Goal: Information Seeking & Learning: Learn about a topic

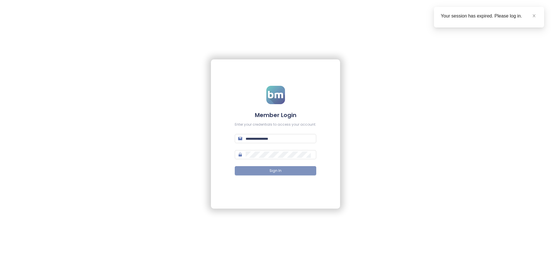
type input "**********"
click at [301, 174] on button "Sign In" at bounding box center [276, 170] width 82 height 9
click at [535, 18] on span at bounding box center [535, 16] width 4 height 6
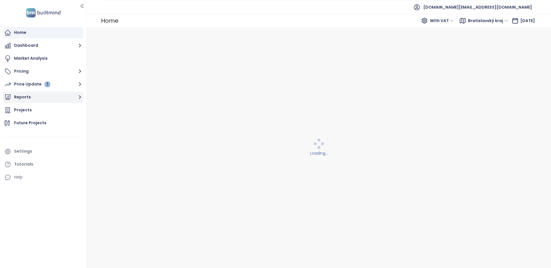
click at [77, 94] on icon "button" at bounding box center [79, 97] width 7 height 7
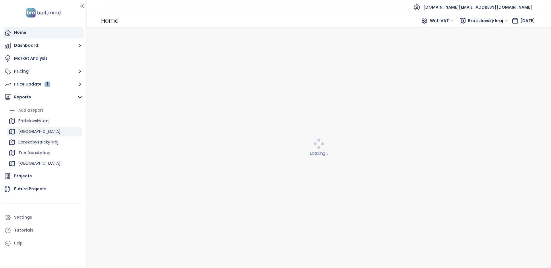
click at [45, 132] on div "Košický kraj" at bounding box center [44, 131] width 75 height 9
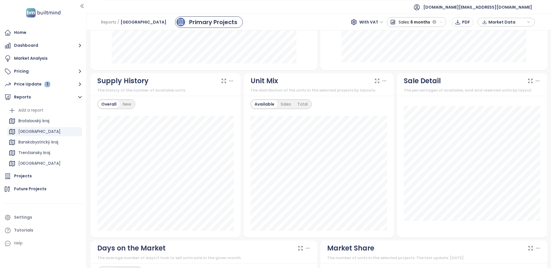
scroll to position [293, 0]
click at [31, 120] on div "Bratislavský kraj" at bounding box center [33, 120] width 31 height 7
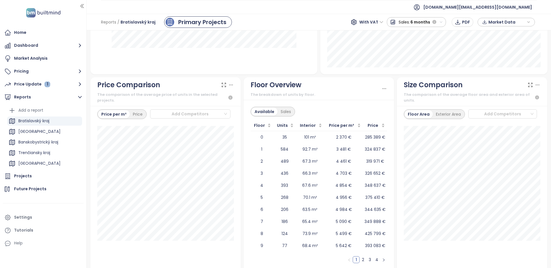
scroll to position [643, 0]
click at [478, 244] on div "1.5-room Available: 39.2 m² Sold: 35.5 m²" at bounding box center [472, 198] width 137 height 142
click at [134, 113] on div "Price" at bounding box center [138, 115] width 16 height 8
click at [108, 114] on div "Price per m²" at bounding box center [113, 115] width 31 height 8
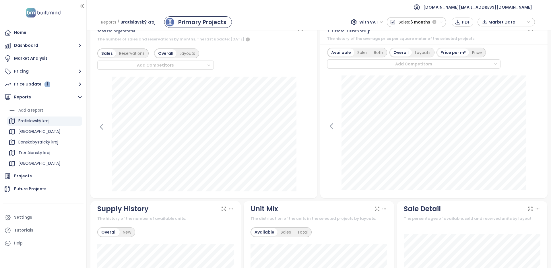
scroll to position [0, 0]
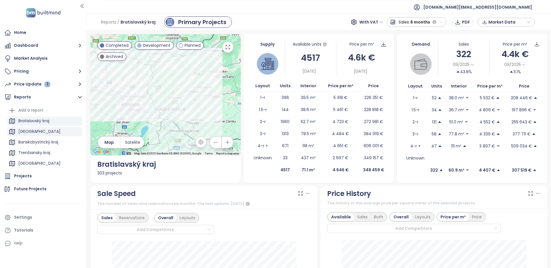
click at [38, 136] on div "Košický kraj" at bounding box center [44, 131] width 75 height 9
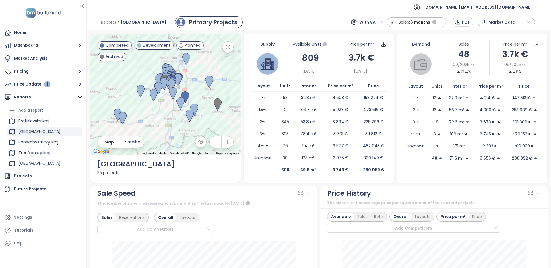
drag, startPoint x: 137, startPoint y: 85, endPoint x: 156, endPoint y: 113, distance: 33.5
click at [156, 113] on div at bounding box center [165, 94] width 151 height 121
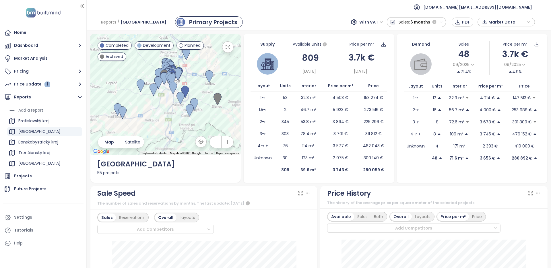
click at [145, 45] on span "Development" at bounding box center [157, 45] width 28 height 6
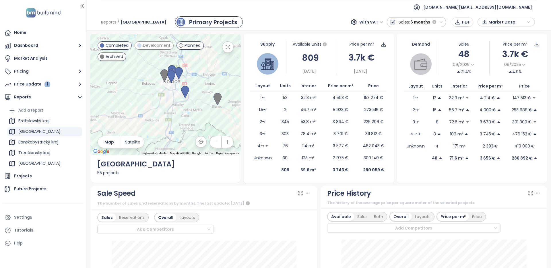
click at [119, 45] on span "Completed" at bounding box center [117, 45] width 23 height 6
click at [115, 58] on span "Archived" at bounding box center [115, 56] width 18 height 6
click at [106, 55] on span "Archived" at bounding box center [115, 56] width 18 height 6
click at [113, 45] on span "Completed" at bounding box center [117, 45] width 23 height 6
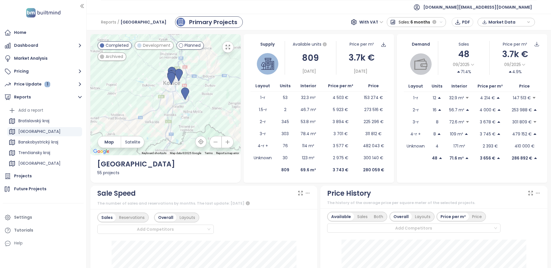
click at [152, 43] on span "Development" at bounding box center [157, 45] width 28 height 6
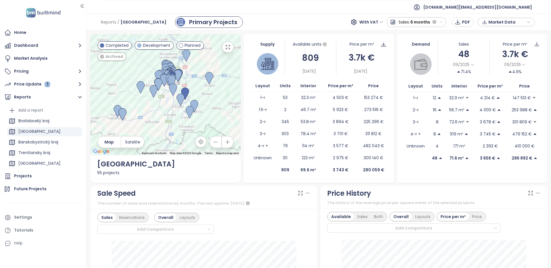
click at [120, 50] on div at bounding box center [165, 94] width 151 height 121
click at [146, 45] on span "Development" at bounding box center [157, 45] width 28 height 6
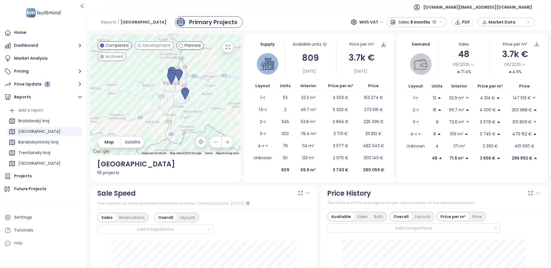
click at [118, 45] on span "Completed" at bounding box center [117, 45] width 23 height 6
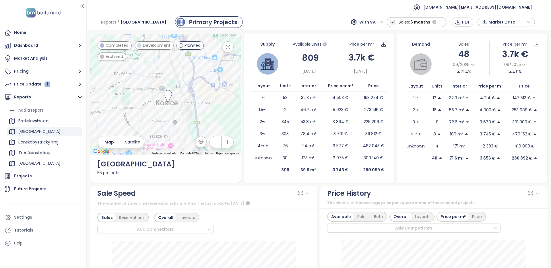
drag, startPoint x: 170, startPoint y: 85, endPoint x: 157, endPoint y: 122, distance: 38.4
click at [155, 122] on div at bounding box center [165, 94] width 151 height 121
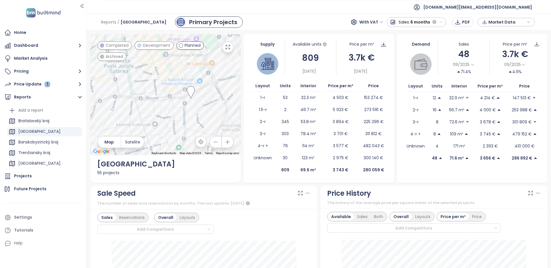
drag, startPoint x: 172, startPoint y: 93, endPoint x: 171, endPoint y: 104, distance: 10.4
click at [171, 104] on div at bounding box center [165, 94] width 151 height 121
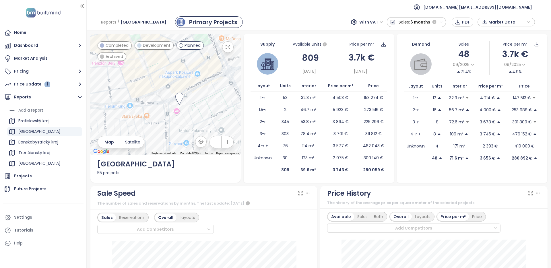
drag, startPoint x: 171, startPoint y: 104, endPoint x: 140, endPoint y: 115, distance: 32.9
click at [140, 115] on div at bounding box center [165, 94] width 151 height 121
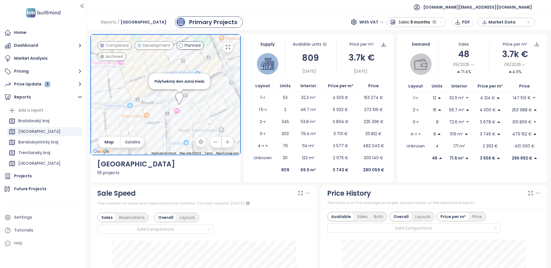
click at [180, 97] on img at bounding box center [180, 98] width 8 height 13
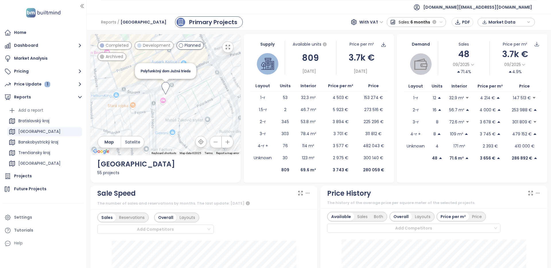
click at [166, 86] on img at bounding box center [166, 88] width 8 height 13
click at [29, 176] on div "Projects" at bounding box center [23, 176] width 18 height 7
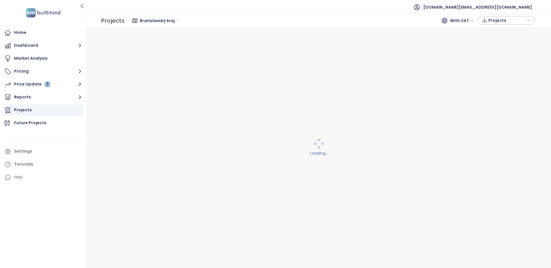
click at [165, 19] on span "Bratislavský kraj" at bounding box center [160, 20] width 40 height 9
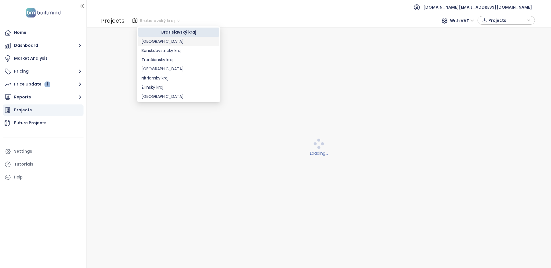
click at [165, 43] on div "Košický kraj" at bounding box center [179, 41] width 74 height 6
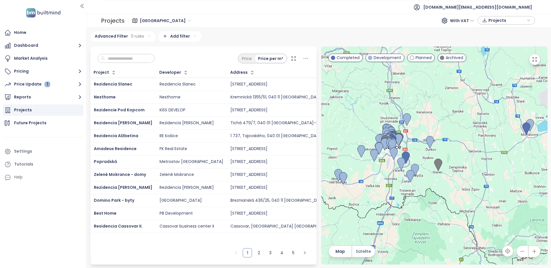
click at [139, 58] on input "text" at bounding box center [128, 58] width 47 height 9
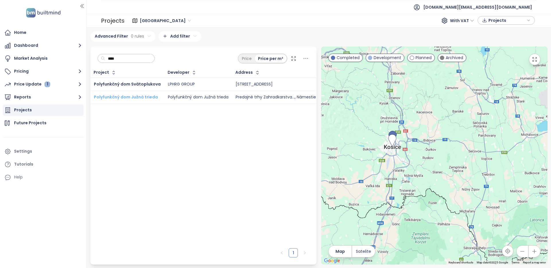
type input "****"
click at [132, 96] on span "Polyfunkčný dom Južná trieda" at bounding box center [126, 97] width 64 height 6
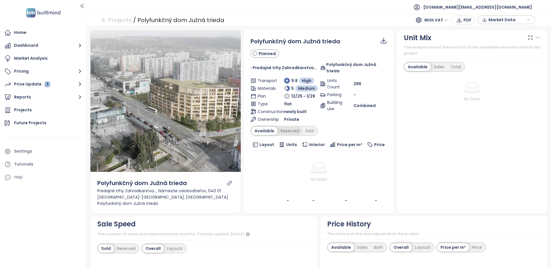
click at [291, 132] on div "Reserved" at bounding box center [290, 131] width 25 height 8
click at [311, 130] on div "Sold" at bounding box center [309, 131] width 15 height 8
click at [265, 133] on div "Available" at bounding box center [264, 131] width 24 height 8
click at [103, 18] on icon "arrow-left" at bounding box center [104, 20] width 6 height 6
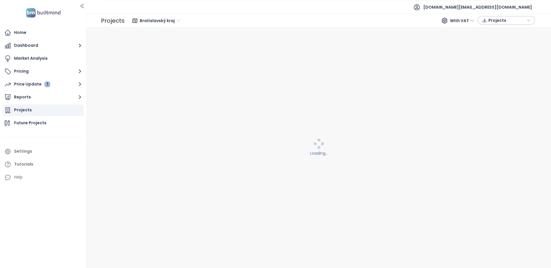
click at [140, 16] on span "Bratislavský kraj" at bounding box center [160, 20] width 40 height 9
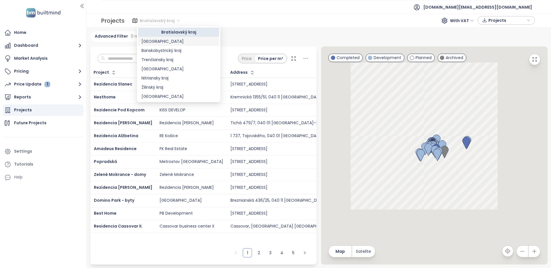
click at [161, 41] on div "Košický kraj" at bounding box center [179, 41] width 74 height 6
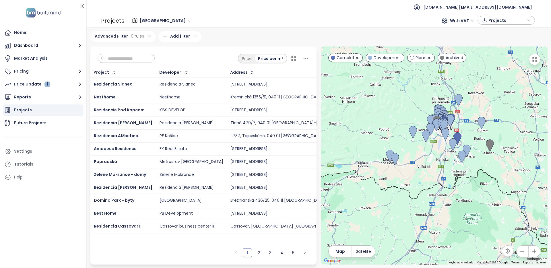
drag, startPoint x: 436, startPoint y: 166, endPoint x: 456, endPoint y: 182, distance: 25.1
click at [456, 182] on div at bounding box center [434, 156] width 227 height 218
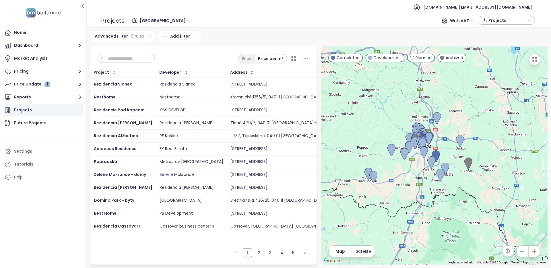
drag, startPoint x: 456, startPoint y: 182, endPoint x: 434, endPoint y: 200, distance: 28.5
click at [434, 200] on div at bounding box center [434, 156] width 227 height 218
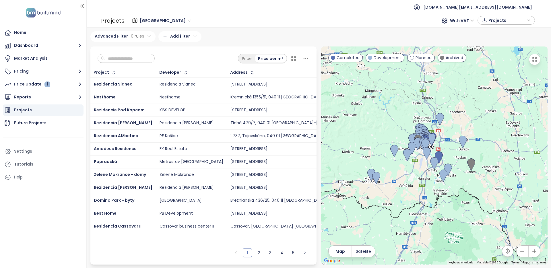
click at [448, 60] on span "Archived" at bounding box center [455, 58] width 18 height 6
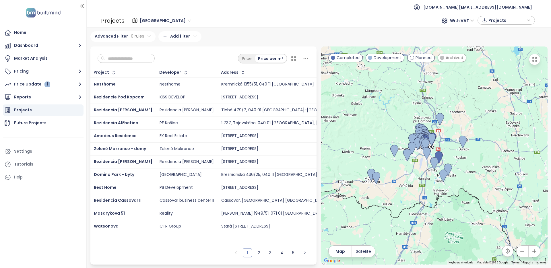
click at [392, 59] on span "Development" at bounding box center [388, 58] width 28 height 6
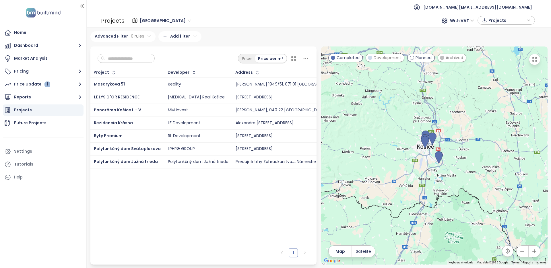
click at [349, 58] on span "Completed" at bounding box center [348, 58] width 23 height 6
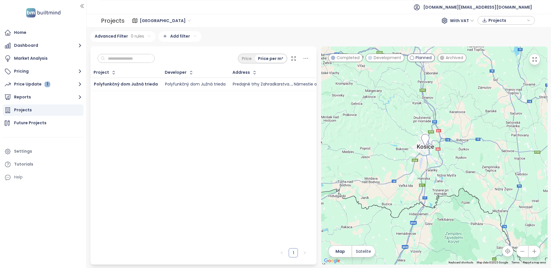
click at [377, 60] on span "Development" at bounding box center [388, 58] width 28 height 6
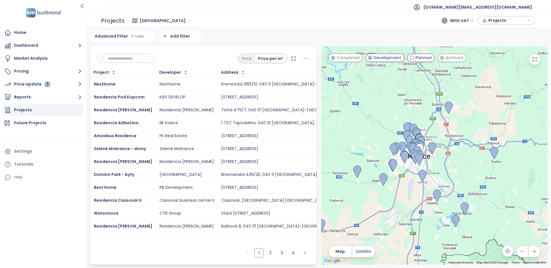
drag, startPoint x: 417, startPoint y: 161, endPoint x: 400, endPoint y: 189, distance: 32.9
click at [400, 188] on div at bounding box center [434, 156] width 227 height 218
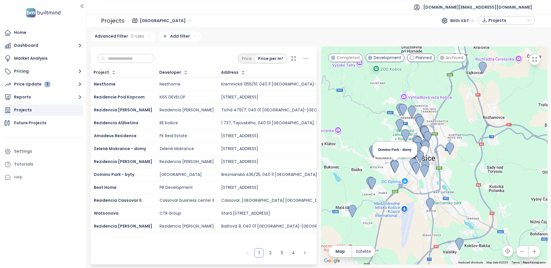
click at [396, 164] on img at bounding box center [395, 167] width 8 height 13
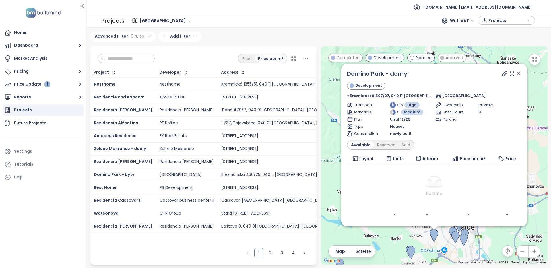
click at [516, 74] on icon at bounding box center [519, 74] width 6 height 6
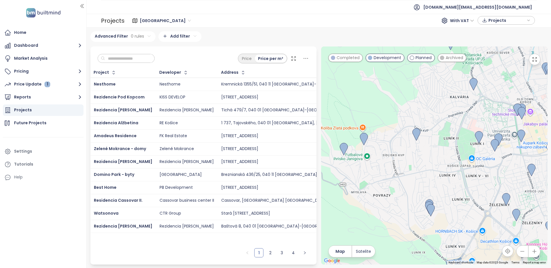
drag, startPoint x: 423, startPoint y: 238, endPoint x: 383, endPoint y: 196, distance: 57.3
click at [383, 196] on div at bounding box center [434, 156] width 227 height 218
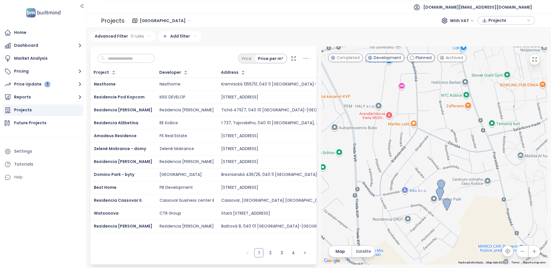
drag, startPoint x: 412, startPoint y: 215, endPoint x: 370, endPoint y: 204, distance: 44.0
click at [370, 204] on div at bounding box center [434, 156] width 227 height 218
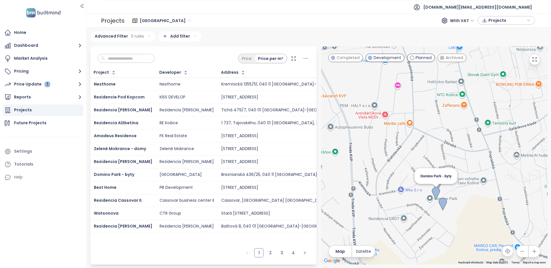
click at [435, 195] on img at bounding box center [436, 193] width 8 height 13
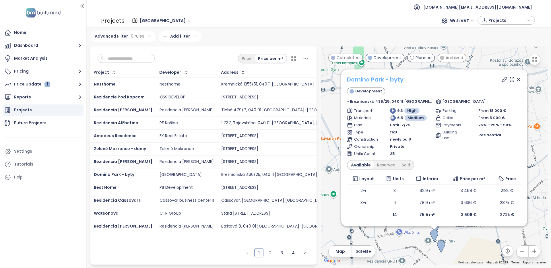
click at [388, 76] on link "Domino Park - byty" at bounding box center [375, 80] width 57 height 8
click at [516, 77] on icon at bounding box center [519, 80] width 6 height 6
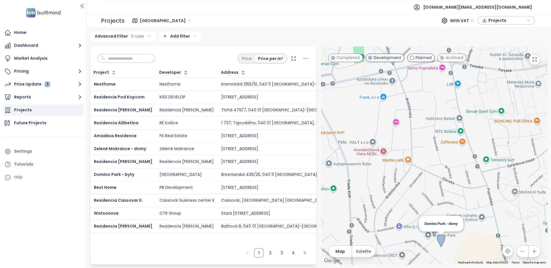
click at [443, 241] on img at bounding box center [441, 241] width 8 height 13
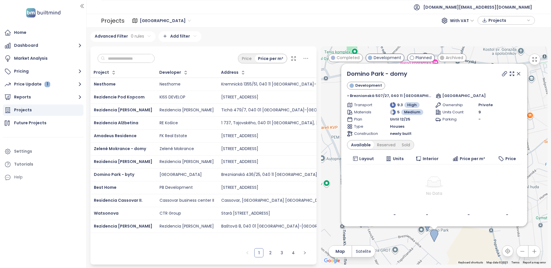
click at [516, 75] on icon at bounding box center [519, 74] width 6 height 6
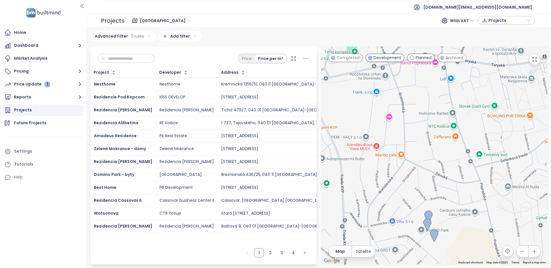
drag, startPoint x: 407, startPoint y: 189, endPoint x: 362, endPoint y: 186, distance: 44.9
click at [362, 186] on div "To navigate, press the arrow keys." at bounding box center [434, 156] width 227 height 218
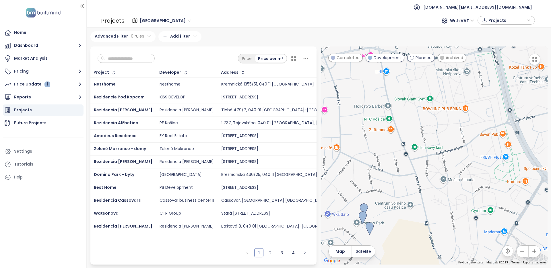
drag, startPoint x: 392, startPoint y: 182, endPoint x: 390, endPoint y: 178, distance: 4.6
click at [389, 178] on div at bounding box center [434, 156] width 227 height 218
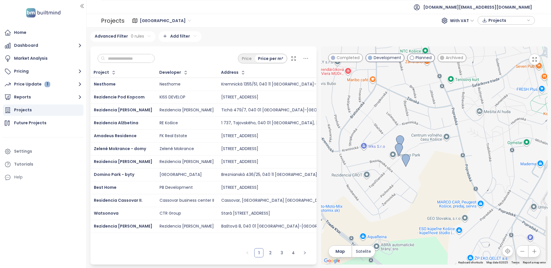
drag, startPoint x: 385, startPoint y: 211, endPoint x: 418, endPoint y: 138, distance: 79.8
click at [418, 138] on div at bounding box center [434, 156] width 227 height 218
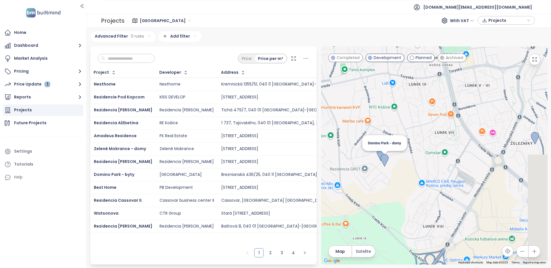
drag, startPoint x: 416, startPoint y: 140, endPoint x: 377, endPoint y: 164, distance: 46.3
click at [381, 164] on img at bounding box center [385, 160] width 8 height 13
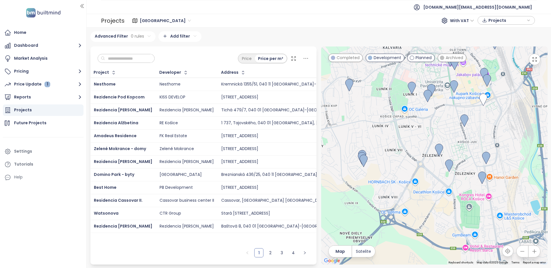
drag, startPoint x: 415, startPoint y: 176, endPoint x: 393, endPoint y: 159, distance: 27.5
click at [393, 159] on div at bounding box center [434, 156] width 227 height 218
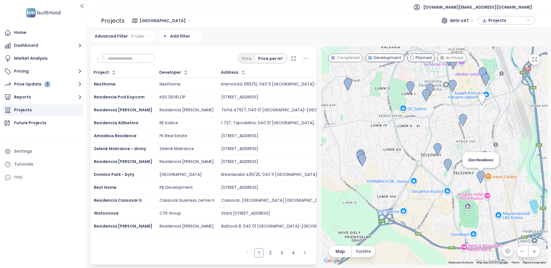
click at [481, 179] on img at bounding box center [481, 177] width 8 height 13
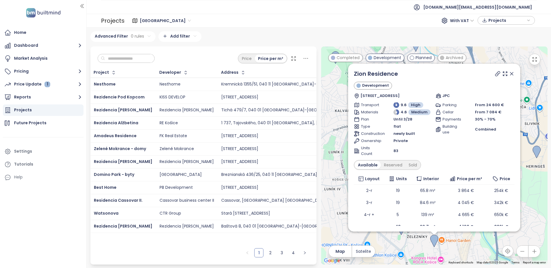
click at [513, 73] on icon at bounding box center [512, 73] width 3 height 3
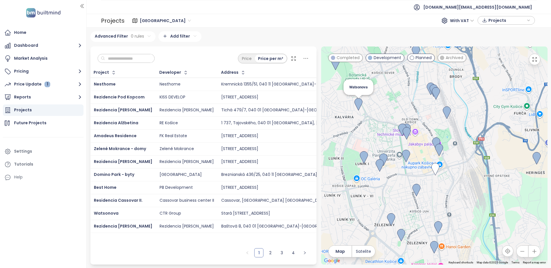
click at [359, 107] on img at bounding box center [359, 104] width 8 height 13
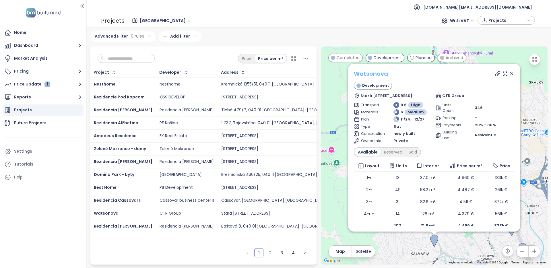
click at [378, 75] on link "Watsonova" at bounding box center [371, 74] width 34 height 8
click at [510, 74] on icon at bounding box center [512, 74] width 6 height 6
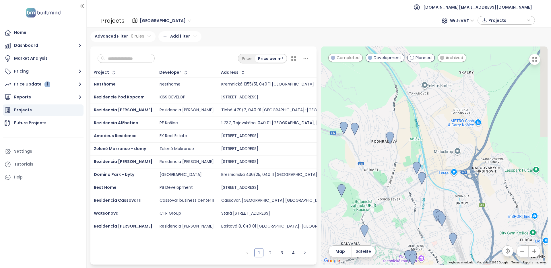
drag, startPoint x: 449, startPoint y: 138, endPoint x: 373, endPoint y: 128, distance: 77.1
click at [373, 128] on div at bounding box center [434, 156] width 227 height 218
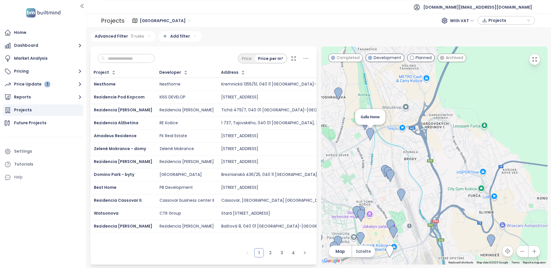
drag, startPoint x: 407, startPoint y: 176, endPoint x: 367, endPoint y: 131, distance: 60.4
click at [367, 131] on img at bounding box center [371, 134] width 8 height 13
click at [403, 196] on img at bounding box center [402, 195] width 8 height 13
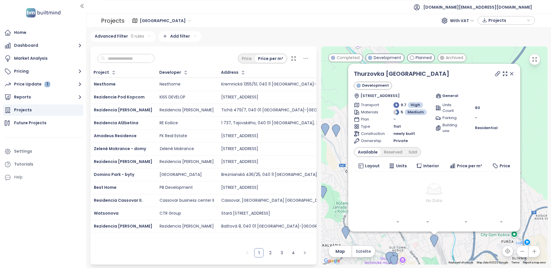
click at [514, 72] on icon at bounding box center [512, 74] width 6 height 6
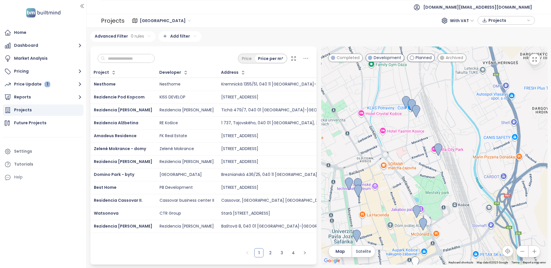
drag, startPoint x: 432, startPoint y: 231, endPoint x: 414, endPoint y: 124, distance: 109.3
click at [414, 124] on div at bounding box center [434, 156] width 227 height 218
click at [417, 210] on img at bounding box center [417, 212] width 8 height 13
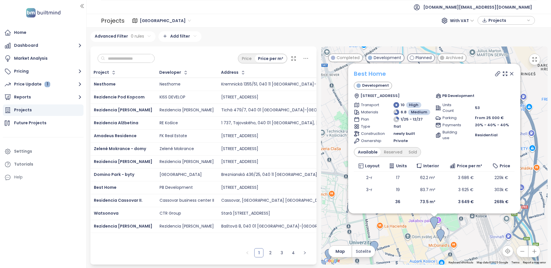
click at [370, 72] on link "Best Home" at bounding box center [370, 74] width 32 height 8
click at [512, 73] on icon at bounding box center [512, 74] width 6 height 6
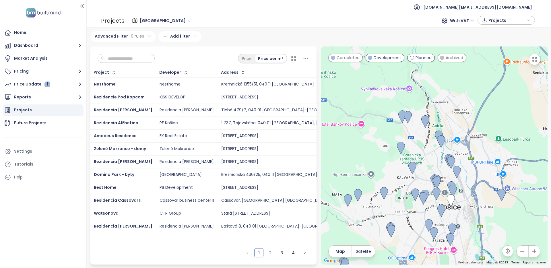
drag, startPoint x: 462, startPoint y: 200, endPoint x: 457, endPoint y: 178, distance: 22.1
click at [457, 178] on div at bounding box center [434, 156] width 227 height 218
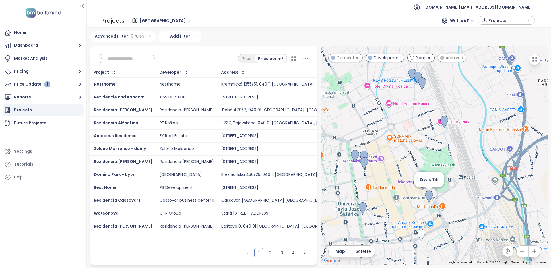
click at [431, 200] on img at bounding box center [429, 197] width 8 height 13
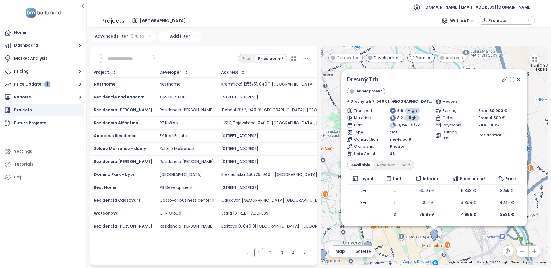
click at [510, 77] on icon at bounding box center [513, 80] width 6 height 6
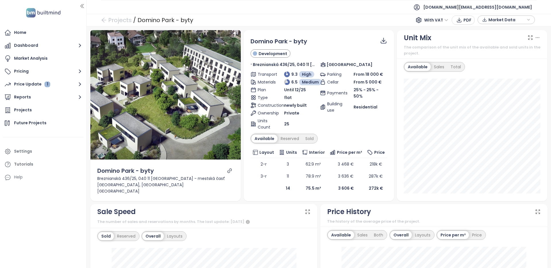
click at [401, 100] on div "Available Sales Total 3-rooms 11/14 78.6%" at bounding box center [472, 130] width 151 height 143
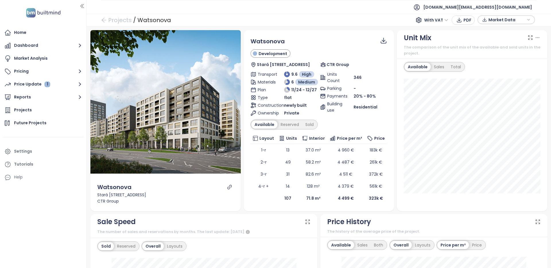
click at [273, 41] on span "Watsonova" at bounding box center [268, 41] width 34 height 8
click at [230, 186] on icon "link" at bounding box center [229, 187] width 4 height 4
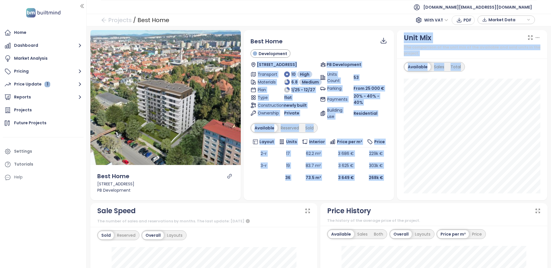
drag, startPoint x: 238, startPoint y: 51, endPoint x: 319, endPoint y: 51, distance: 81.6
click at [319, 51] on body "Home Dashboard Market Analysis Pricing Price Update 1 Reports Projects Future P…" at bounding box center [275, 134] width 551 height 268
drag, startPoint x: 237, startPoint y: 52, endPoint x: 332, endPoint y: 51, distance: 95.1
click at [279, 51] on div "[STREET_ADDRESS]" at bounding box center [255, 51] width 46 height 13
copy div "[STREET_ADDRESS]"
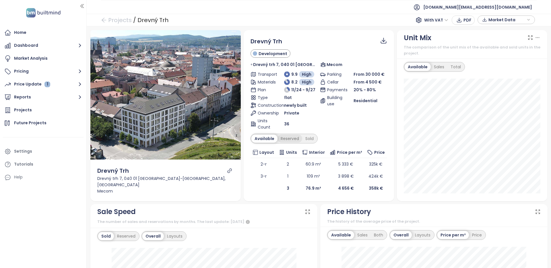
click at [288, 138] on div "Reserved" at bounding box center [290, 139] width 25 height 8
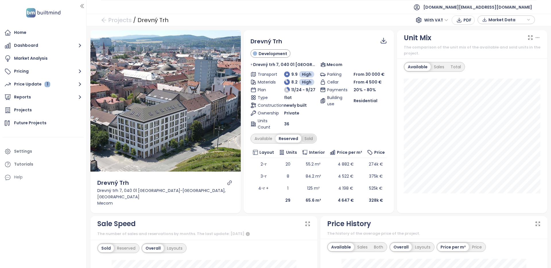
click at [307, 138] on div "Sold" at bounding box center [309, 139] width 15 height 8
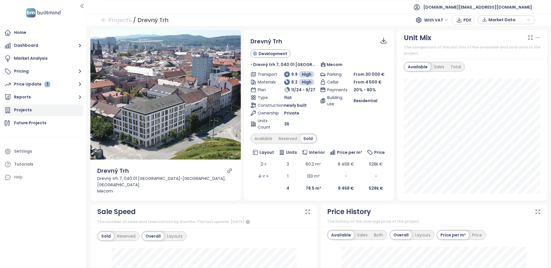
click at [50, 110] on div "Projects" at bounding box center [43, 110] width 81 height 11
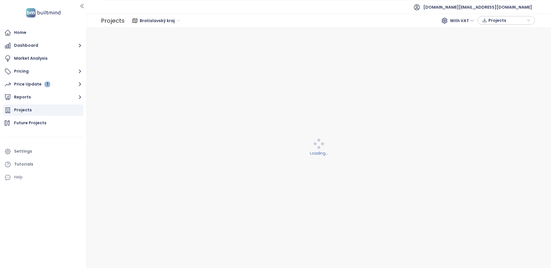
click at [175, 23] on span "Bratislavský kraj" at bounding box center [160, 20] width 40 height 9
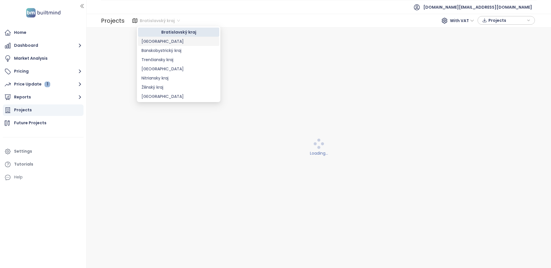
click at [157, 41] on div "[GEOGRAPHIC_DATA]" at bounding box center [179, 41] width 74 height 6
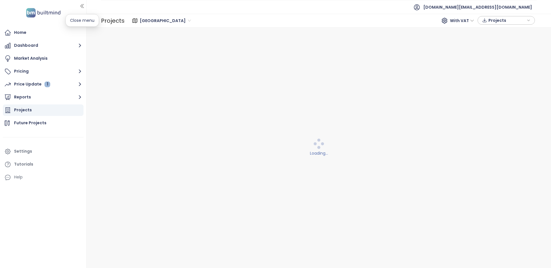
click at [83, 3] on button "button" at bounding box center [82, 5] width 6 height 9
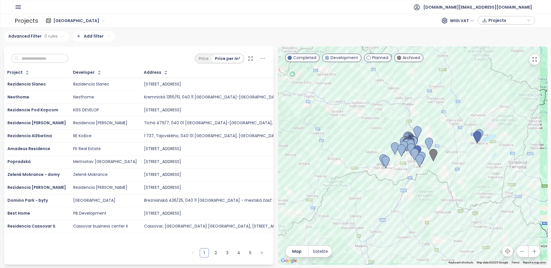
drag, startPoint x: 425, startPoint y: 209, endPoint x: 392, endPoint y: 207, distance: 33.4
click at [392, 207] on div at bounding box center [413, 156] width 270 height 218
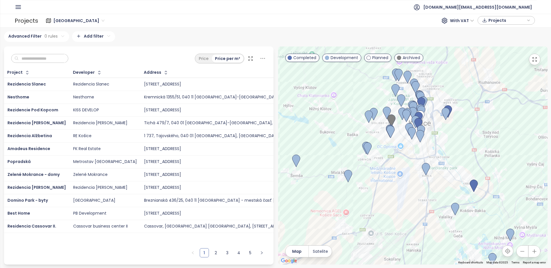
drag, startPoint x: 315, startPoint y: 154, endPoint x: 327, endPoint y: 220, distance: 67.6
click at [327, 220] on div at bounding box center [413, 156] width 270 height 218
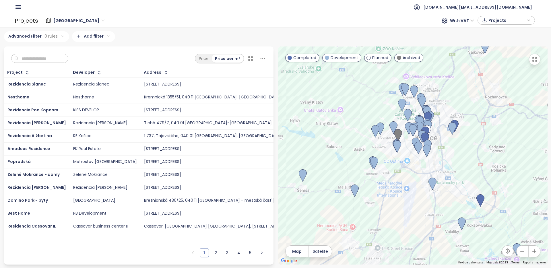
drag, startPoint x: 378, startPoint y: 149, endPoint x: 335, endPoint y: 172, distance: 48.5
click at [335, 172] on div at bounding box center [413, 156] width 270 height 218
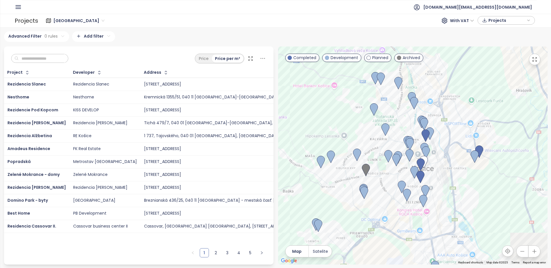
drag, startPoint x: 374, startPoint y: 159, endPoint x: 334, endPoint y: 180, distance: 44.6
click at [334, 180] on div at bounding box center [413, 156] width 270 height 218
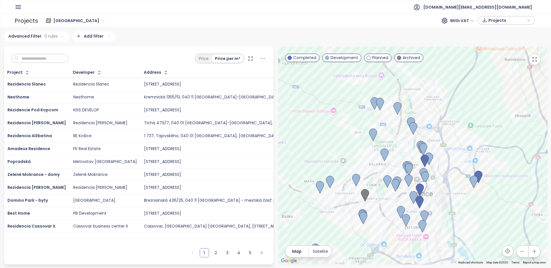
drag, startPoint x: 386, startPoint y: 146, endPoint x: 385, endPoint y: 171, distance: 25.9
click at [385, 171] on div at bounding box center [413, 156] width 270 height 218
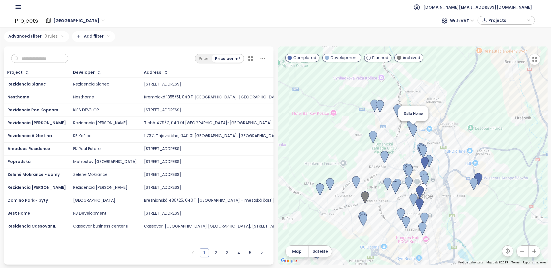
click at [414, 132] on img at bounding box center [414, 131] width 8 height 13
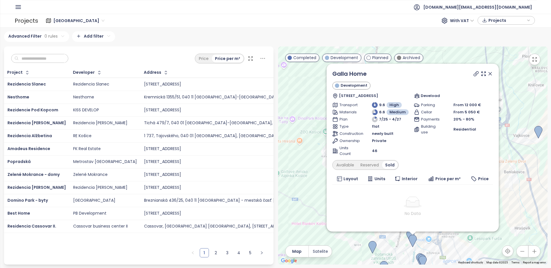
click at [490, 75] on icon at bounding box center [491, 74] width 6 height 6
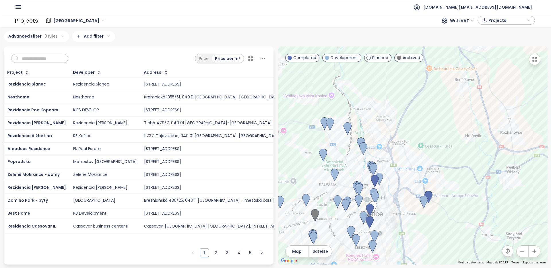
drag, startPoint x: 468, startPoint y: 157, endPoint x: 417, endPoint y: 63, distance: 107.3
click at [417, 63] on div at bounding box center [413, 156] width 270 height 218
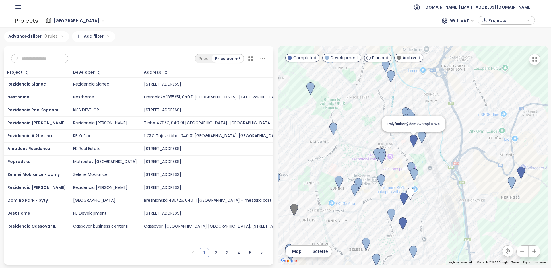
drag, startPoint x: 393, startPoint y: 179, endPoint x: 417, endPoint y: 138, distance: 47.2
click at [417, 138] on img at bounding box center [414, 141] width 8 height 13
click at [383, 149] on img at bounding box center [382, 155] width 8 height 13
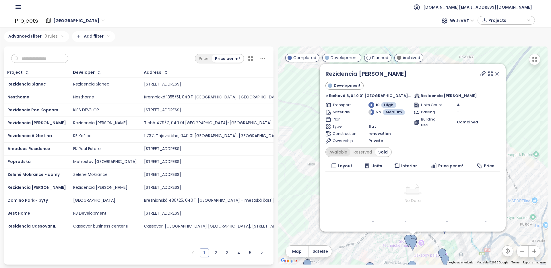
click at [351, 153] on div "Available" at bounding box center [339, 152] width 24 height 8
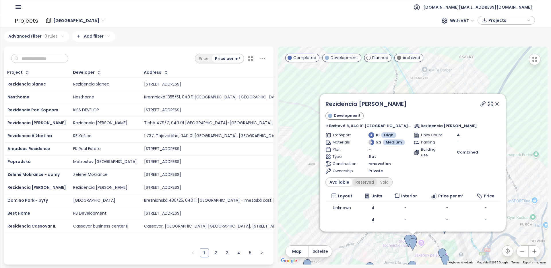
click at [371, 182] on div "Reserved" at bounding box center [365, 182] width 25 height 8
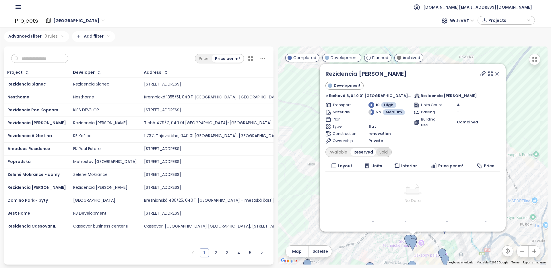
click at [391, 150] on div "Sold" at bounding box center [384, 152] width 15 height 8
click at [343, 154] on div "Available" at bounding box center [339, 152] width 24 height 8
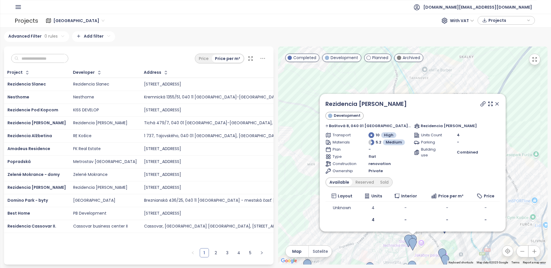
click at [496, 104] on icon at bounding box center [497, 104] width 3 height 3
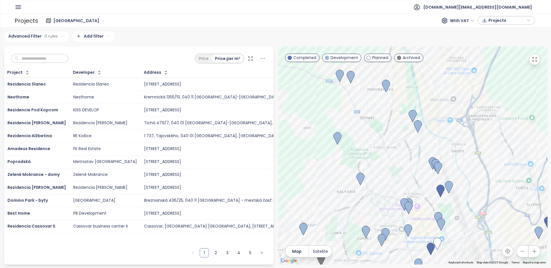
drag, startPoint x: 451, startPoint y: 177, endPoint x: 447, endPoint y: 139, distance: 38.2
click at [447, 139] on div at bounding box center [413, 156] width 270 height 218
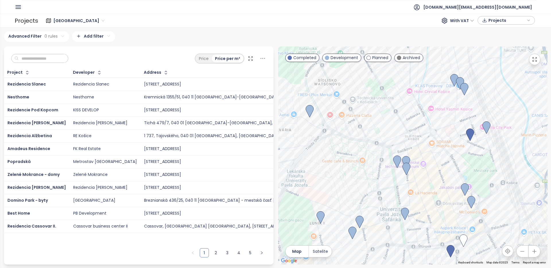
drag, startPoint x: 427, startPoint y: 208, endPoint x: 443, endPoint y: 161, distance: 49.7
click at [443, 161] on div at bounding box center [413, 156] width 270 height 218
click at [319, 217] on img at bounding box center [321, 217] width 8 height 13
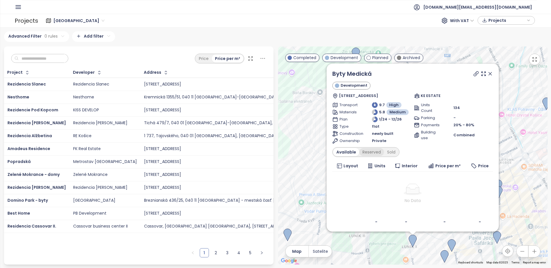
click at [375, 149] on div "Reserved" at bounding box center [372, 152] width 25 height 8
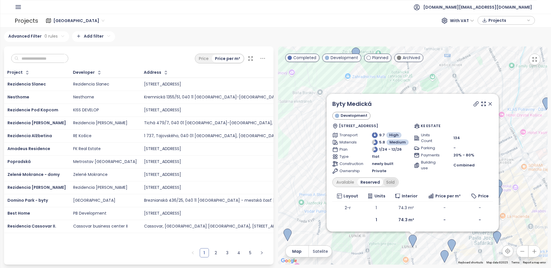
click at [392, 181] on div "Sold" at bounding box center [390, 182] width 15 height 8
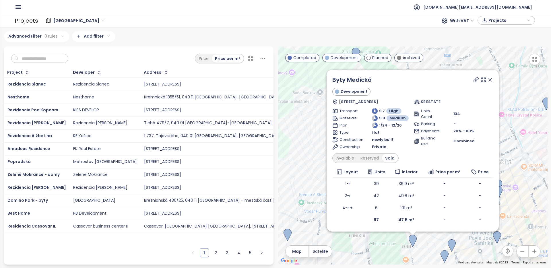
click at [490, 81] on icon at bounding box center [491, 80] width 6 height 6
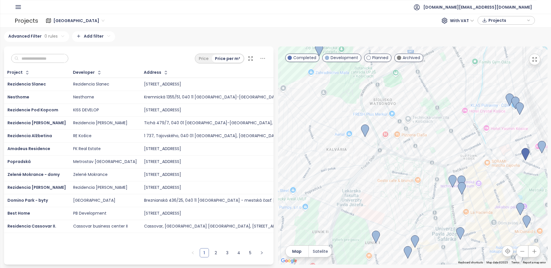
drag, startPoint x: 471, startPoint y: 155, endPoint x: 433, endPoint y: 151, distance: 38.4
click at [433, 151] on div at bounding box center [413, 156] width 270 height 218
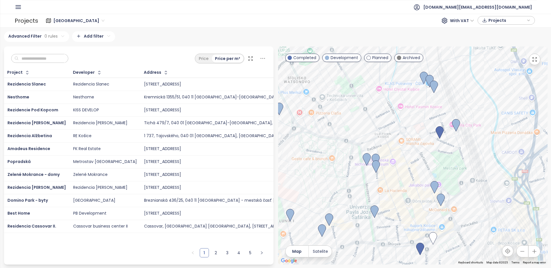
drag, startPoint x: 429, startPoint y: 157, endPoint x: 338, endPoint y: 135, distance: 93.6
click at [338, 135] on div at bounding box center [413, 156] width 270 height 218
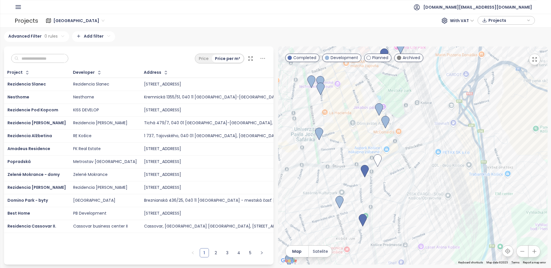
drag, startPoint x: 466, startPoint y: 169, endPoint x: 415, endPoint y: 90, distance: 93.1
click at [415, 90] on div at bounding box center [413, 156] width 270 height 218
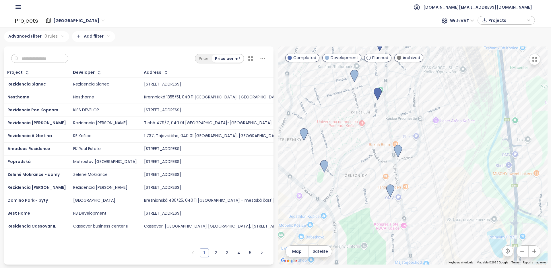
drag, startPoint x: 380, startPoint y: 225, endPoint x: 394, endPoint y: 101, distance: 124.8
click at [394, 101] on div at bounding box center [413, 156] width 270 height 218
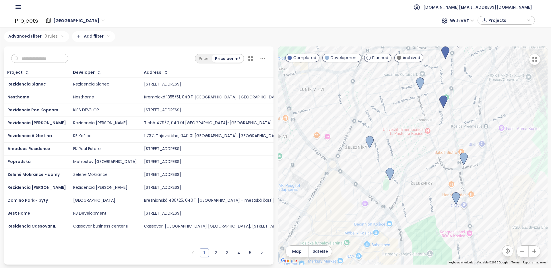
drag, startPoint x: 332, startPoint y: 177, endPoint x: 399, endPoint y: 184, distance: 67.0
click at [399, 184] on div at bounding box center [413, 156] width 270 height 218
click at [391, 173] on img at bounding box center [390, 174] width 8 height 13
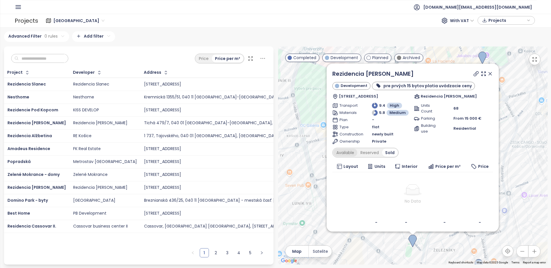
click at [347, 152] on div "Available" at bounding box center [345, 153] width 24 height 8
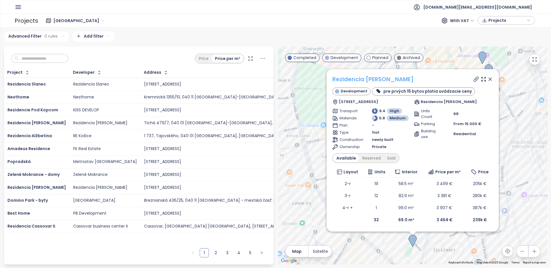
click at [363, 79] on link "Rezidencia [PERSON_NAME]" at bounding box center [374, 79] width 82 height 8
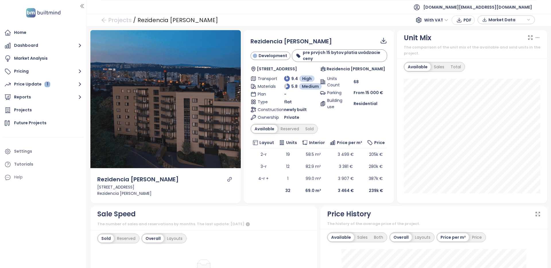
scroll to position [3, 0]
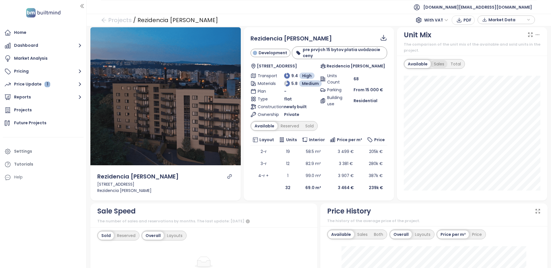
click at [439, 66] on div "Sales" at bounding box center [439, 64] width 17 height 8
click at [458, 67] on div "Total" at bounding box center [455, 64] width 17 height 8
click at [421, 65] on div "Available" at bounding box center [417, 64] width 24 height 8
click at [229, 176] on icon "link" at bounding box center [229, 176] width 5 height 5
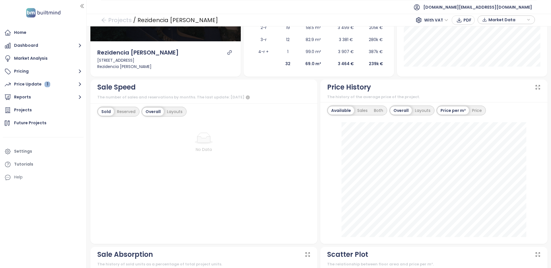
scroll to position [128, 0]
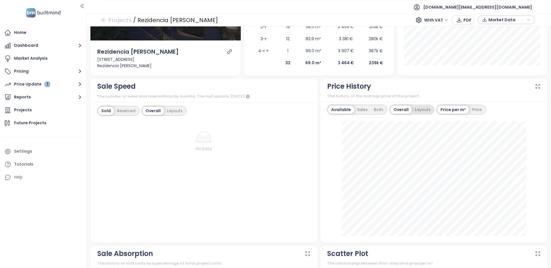
click at [422, 107] on div "Layouts" at bounding box center [423, 110] width 22 height 8
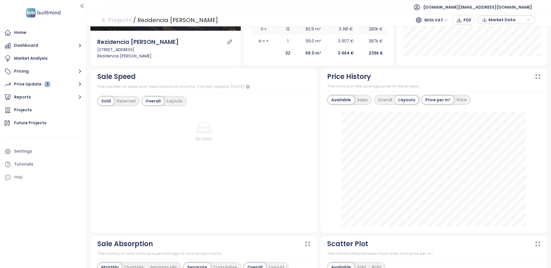
scroll to position [131, 0]
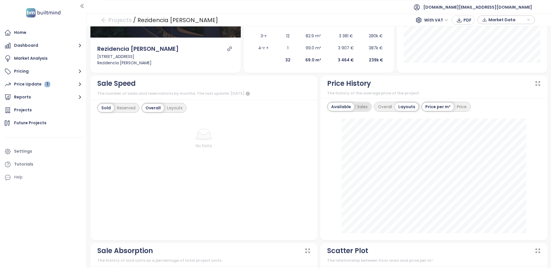
click at [361, 108] on div "Sales" at bounding box center [362, 107] width 17 height 8
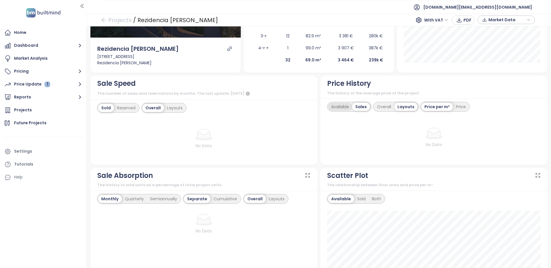
click at [340, 107] on div "Available" at bounding box center [340, 107] width 24 height 8
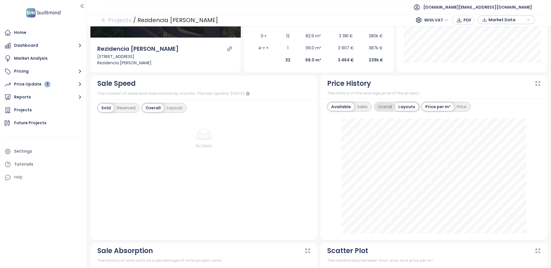
click at [387, 106] on div "Overall" at bounding box center [385, 107] width 20 height 8
click at [419, 106] on div "Layouts" at bounding box center [423, 107] width 22 height 8
click at [468, 106] on div "Price" at bounding box center [462, 107] width 16 height 8
